Goal: Information Seeking & Learning: Learn about a topic

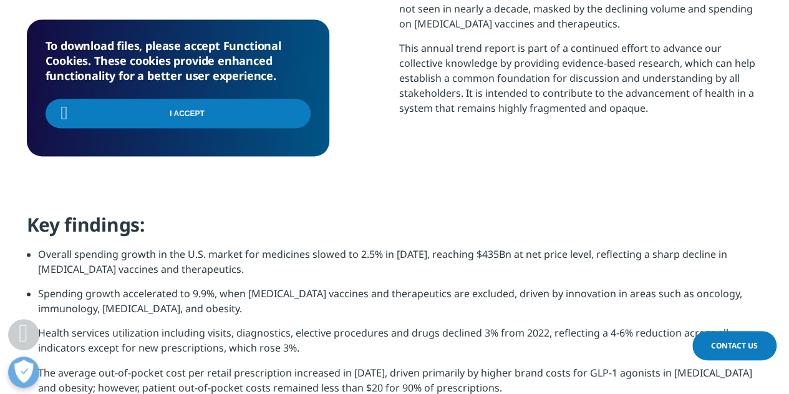
scroll to position [812, 0]
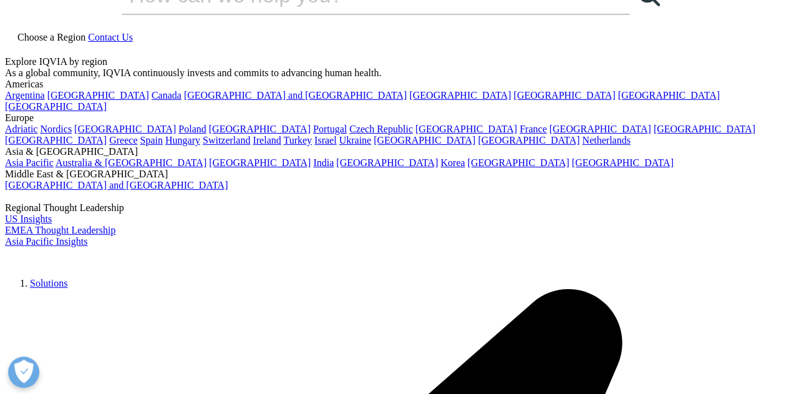
scroll to position [36, 0]
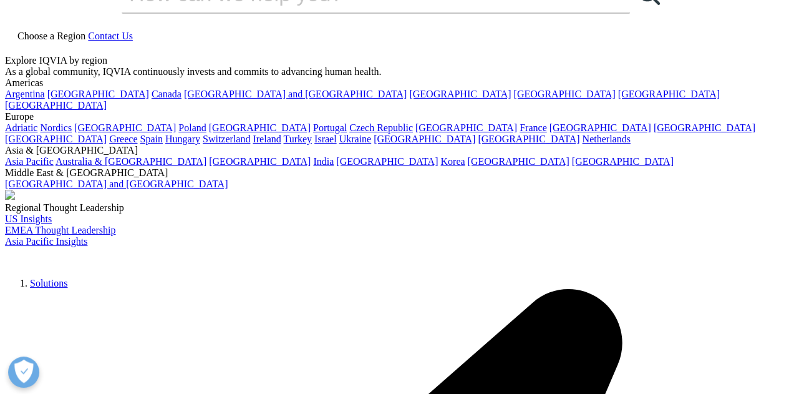
drag, startPoint x: 20, startPoint y: 120, endPoint x: 201, endPoint y: 178, distance: 190.0
copy div "The Use of Medicines in the U.S"
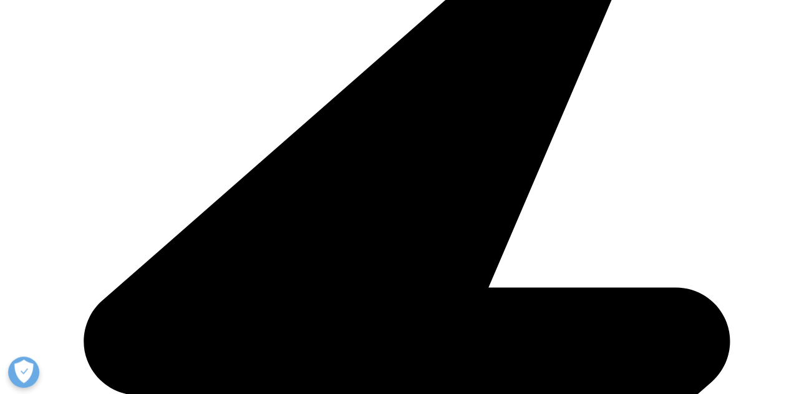
scroll to position [1323, 0]
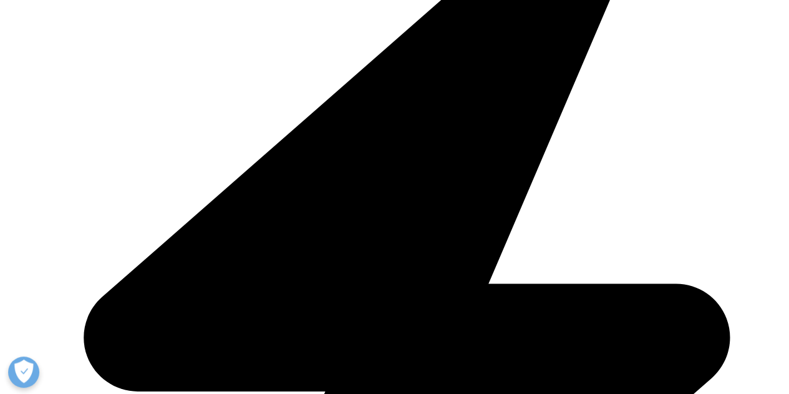
drag, startPoint x: 50, startPoint y: 71, endPoint x: 266, endPoint y: 71, distance: 215.9
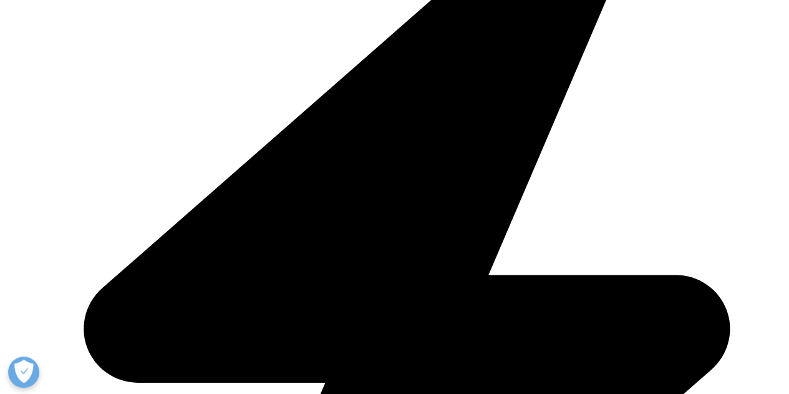
scroll to position [1333, 0]
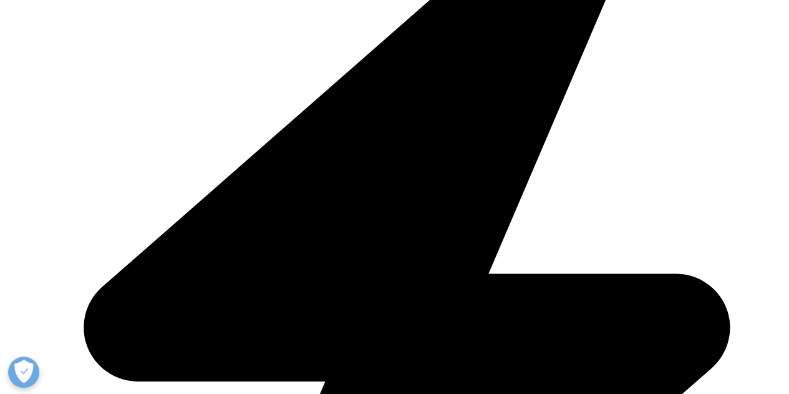
drag, startPoint x: 34, startPoint y: 231, endPoint x: 144, endPoint y: 231, distance: 109.2
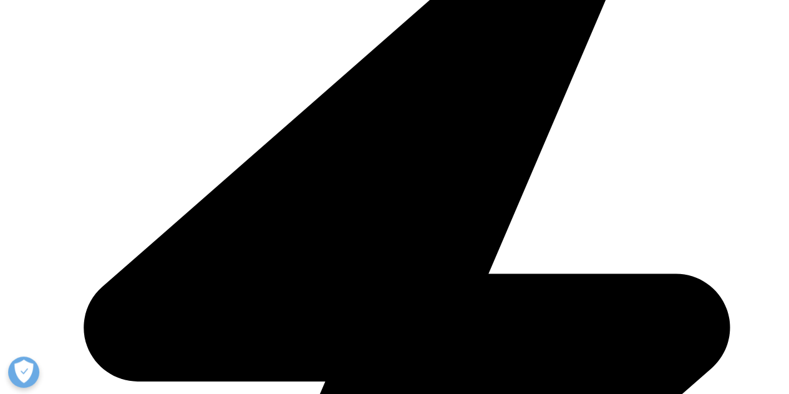
copy li "medicines"
drag, startPoint x: 188, startPoint y: 246, endPoint x: 277, endPoint y: 243, distance: 89.3
copy li "grew 11.4% in 2024"
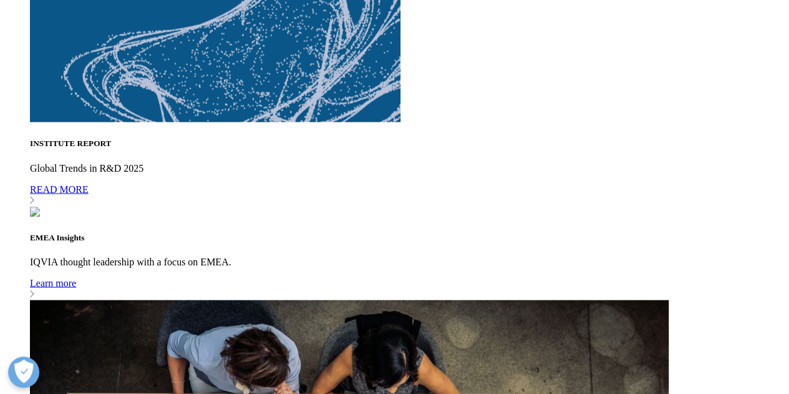
drag, startPoint x: 37, startPoint y: 194, endPoint x: 276, endPoint y: 196, distance: 238.4
copy li "Net medicine spending increased by $50Bn (11.4%)"
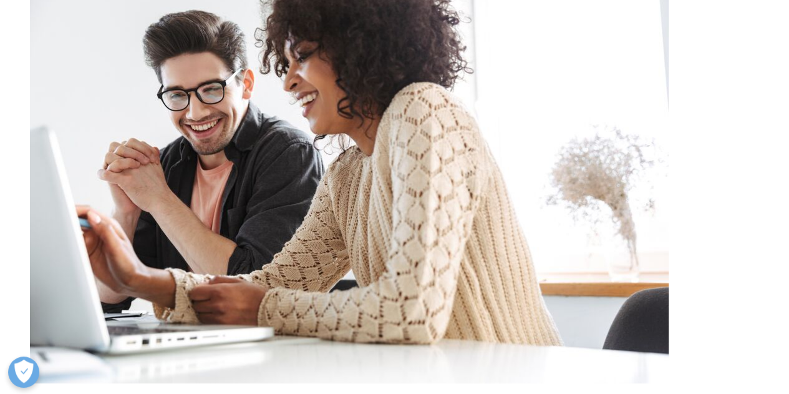
scroll to position [4864, 0]
